Goal: Check status: Check status

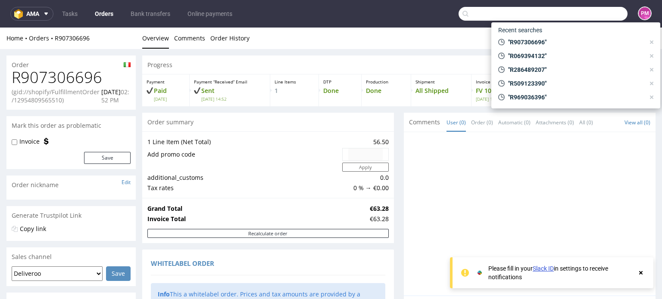
scroll to position [500, 0]
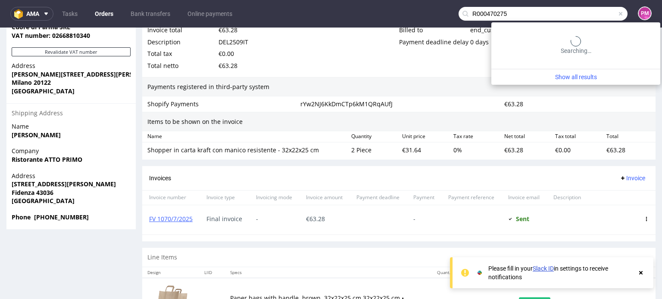
type input "R000470275"
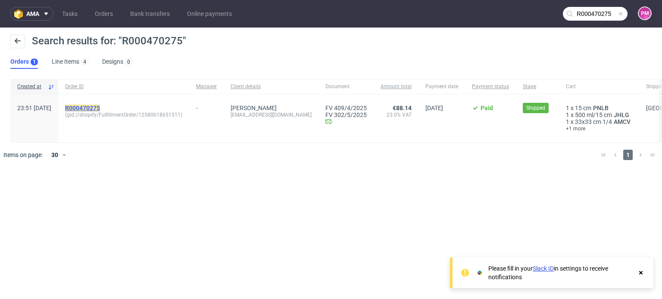
click at [100, 106] on mark "R000470275" at bounding box center [82, 108] width 35 height 7
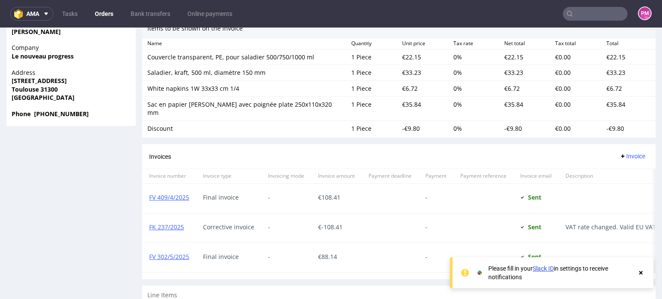
scroll to position [646, 0]
